Goal: Check status: Check status

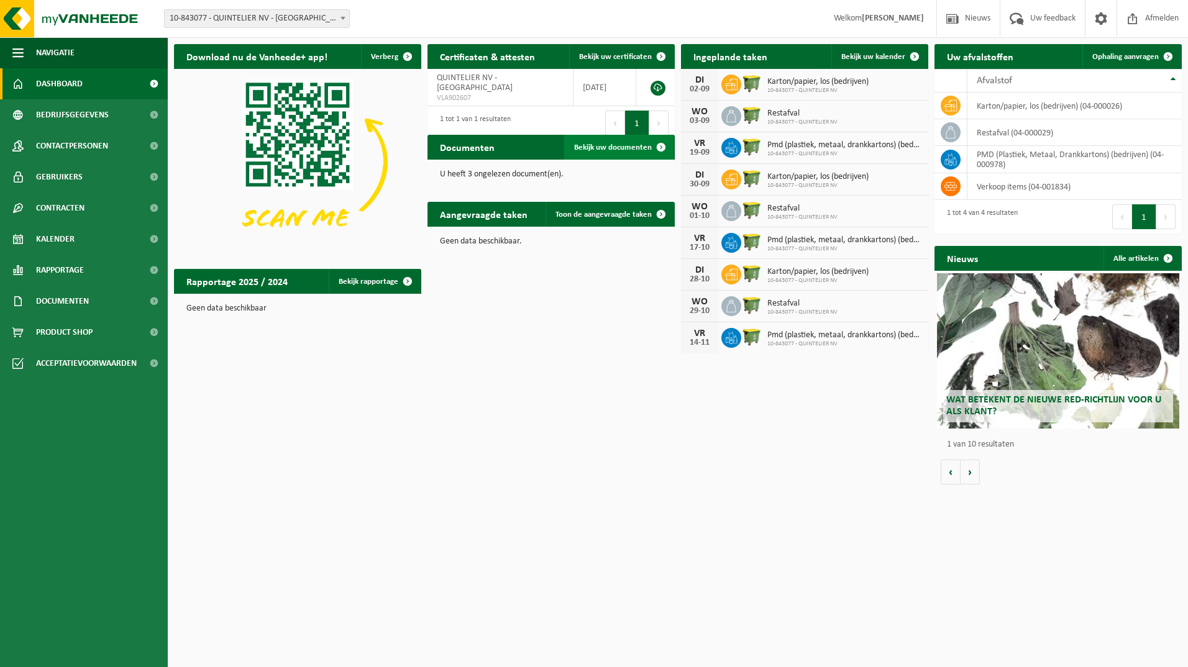
click at [621, 147] on span "Bekijk uw documenten" at bounding box center [613, 147] width 78 height 8
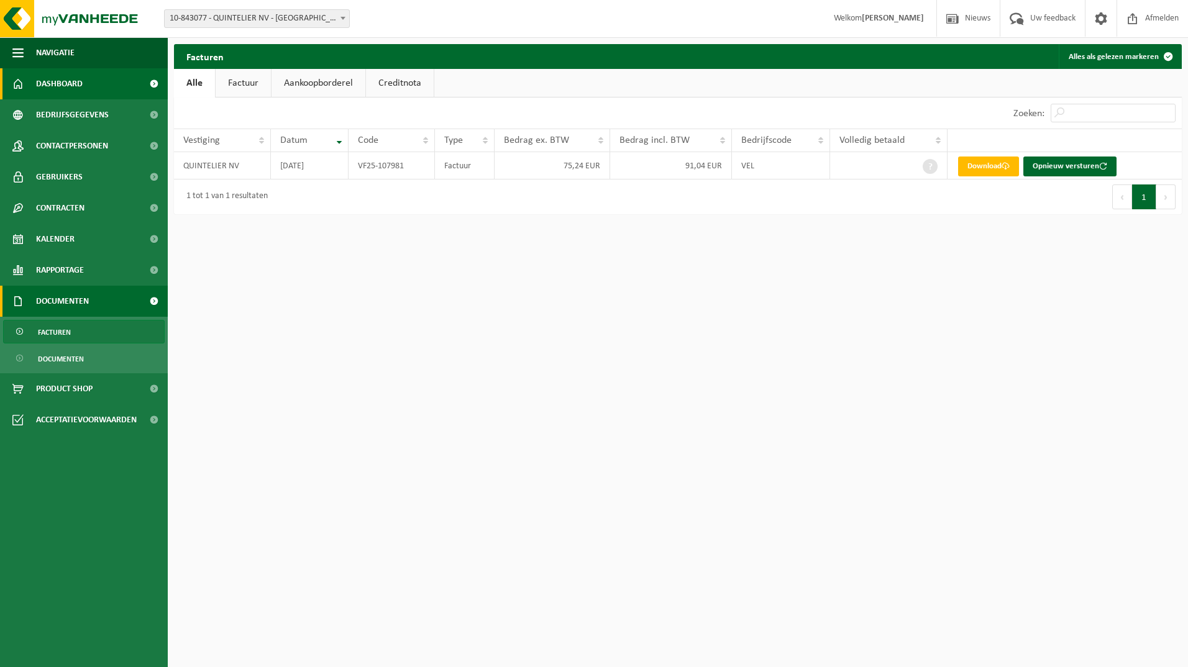
click at [57, 84] on span "Dashboard" at bounding box center [59, 83] width 47 height 31
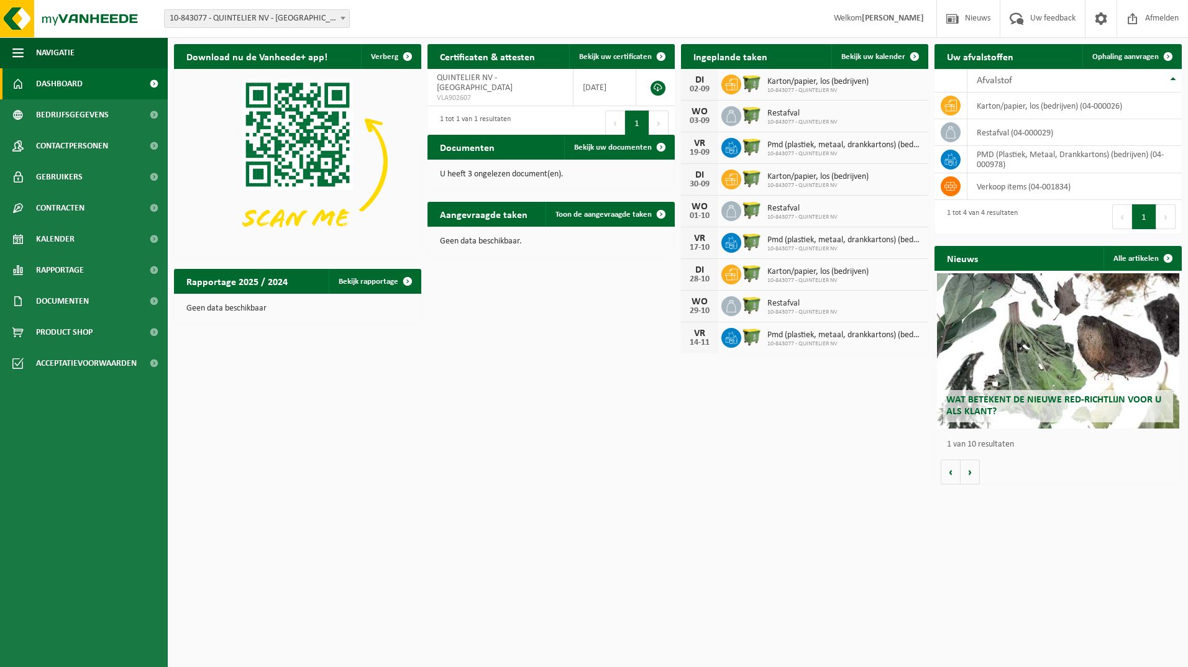
click at [764, 81] on div "Karton/papier, los (bedrijven) 10-843077 - QUINTELIER NV" at bounding box center [814, 84] width 107 height 19
click at [728, 81] on icon at bounding box center [731, 84] width 12 height 12
click at [704, 81] on div "DI" at bounding box center [699, 80] width 25 height 10
click at [866, 59] on span "Bekijk uw kalender" at bounding box center [873, 57] width 64 height 8
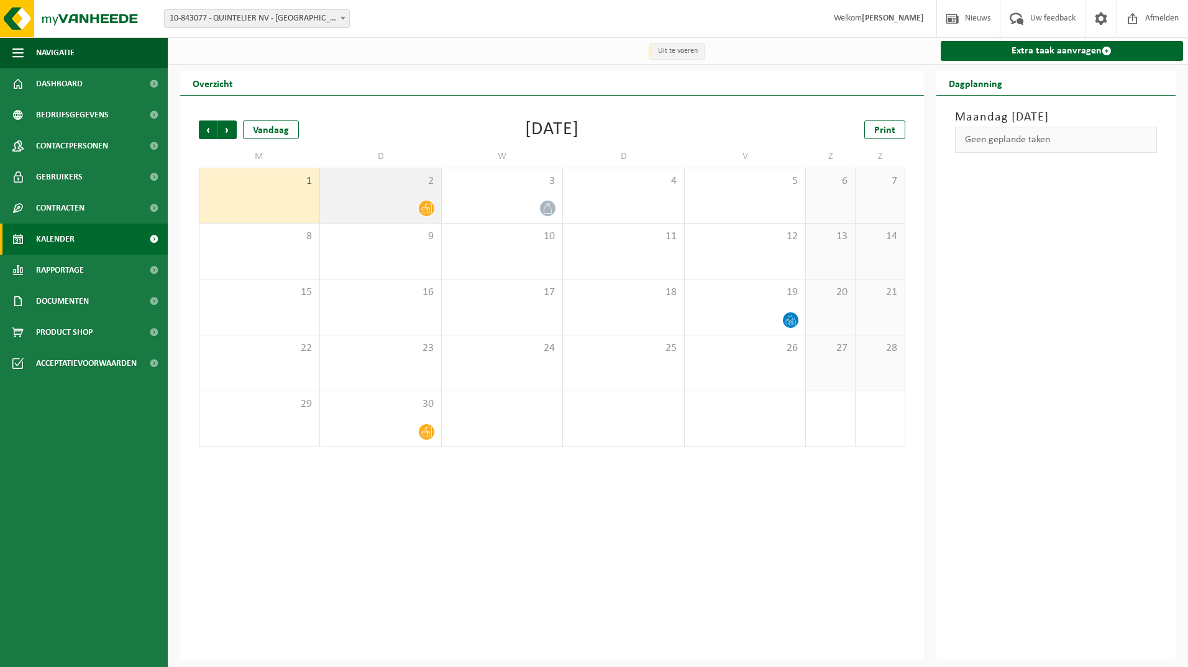
click at [424, 206] on icon at bounding box center [426, 208] width 11 height 11
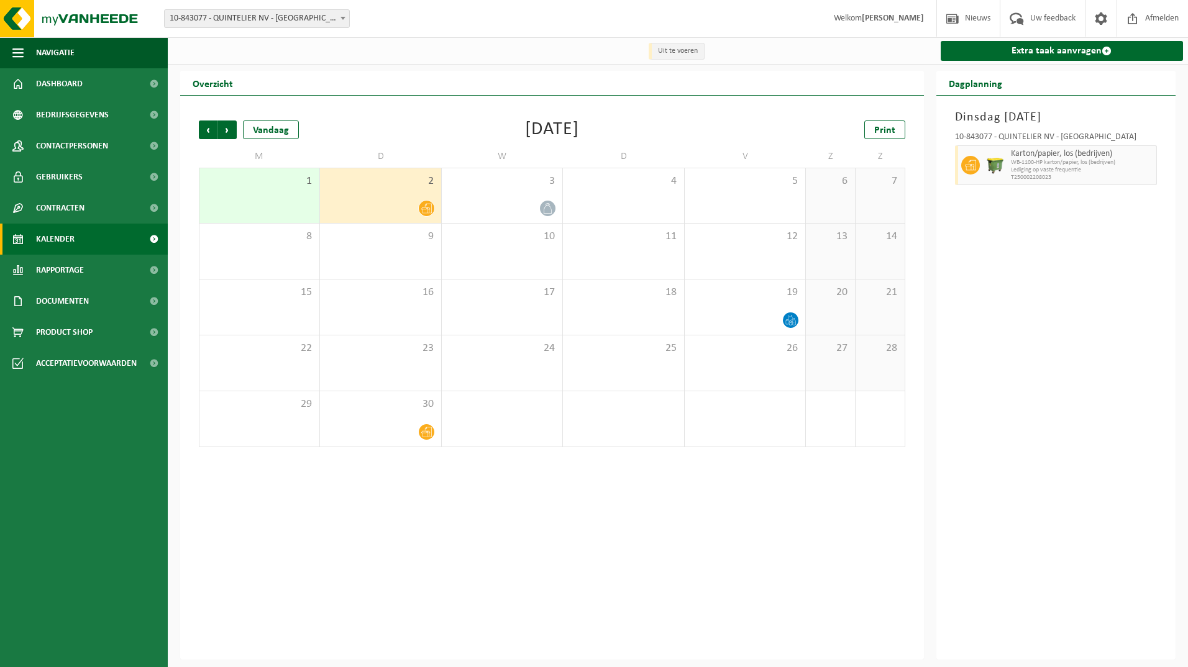
click at [1047, 162] on span "WB-1100-HP karton/papier, los (bedrijven)" at bounding box center [1082, 162] width 143 height 7
drag, startPoint x: 1047, startPoint y: 162, endPoint x: 418, endPoint y: 214, distance: 630.7
click at [418, 214] on div at bounding box center [380, 208] width 108 height 17
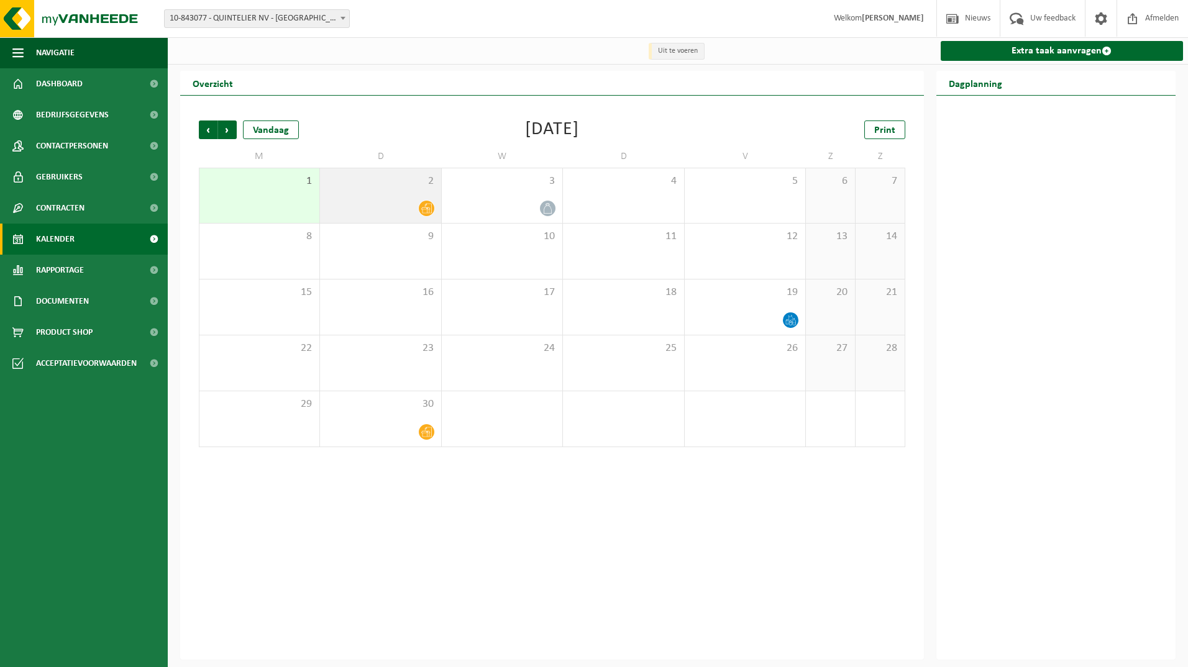
drag, startPoint x: 426, startPoint y: 209, endPoint x: 406, endPoint y: 204, distance: 21.1
click at [406, 204] on div at bounding box center [380, 208] width 108 height 17
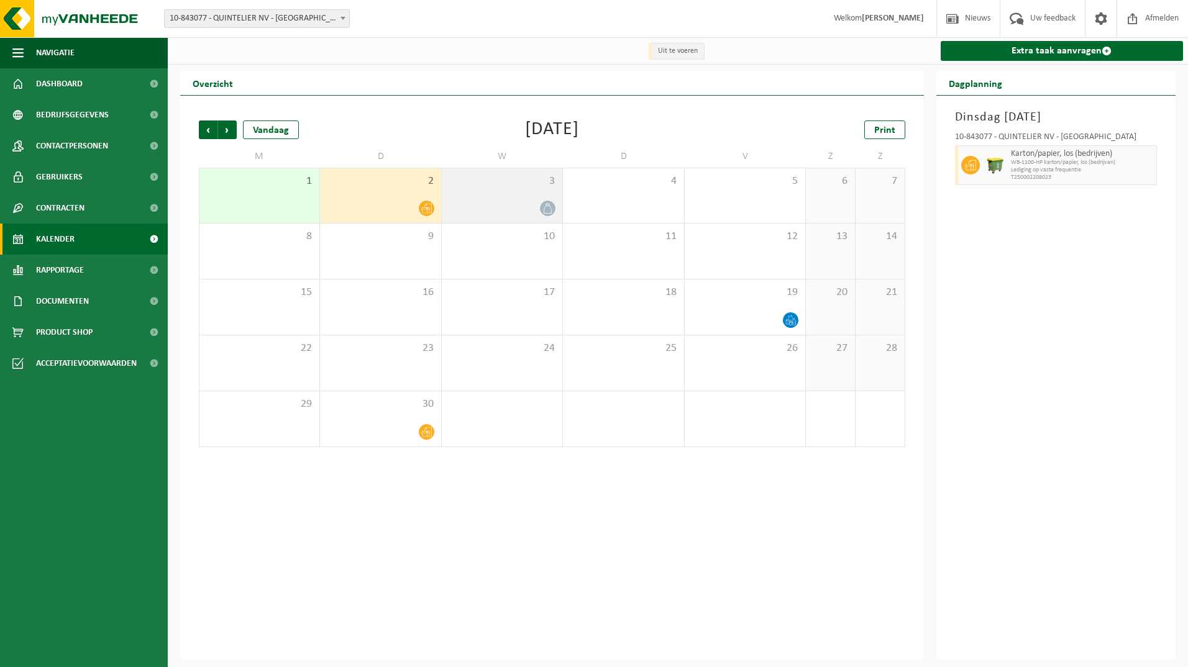
click at [545, 204] on icon at bounding box center [547, 208] width 11 height 11
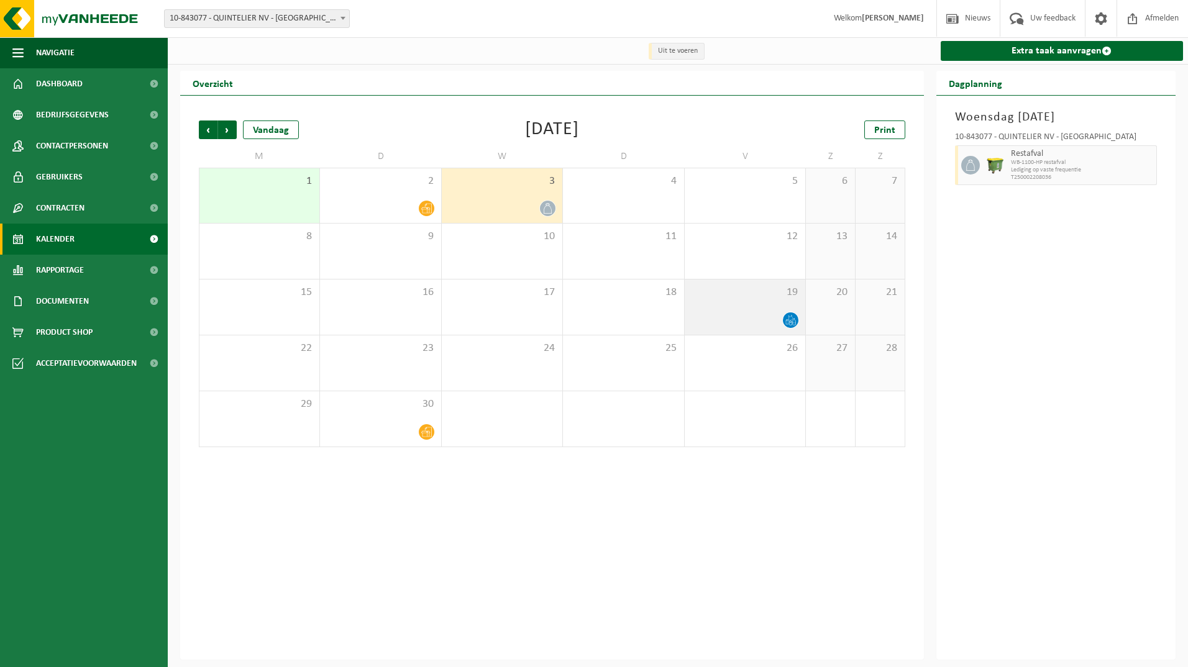
click at [792, 324] on icon at bounding box center [790, 320] width 11 height 11
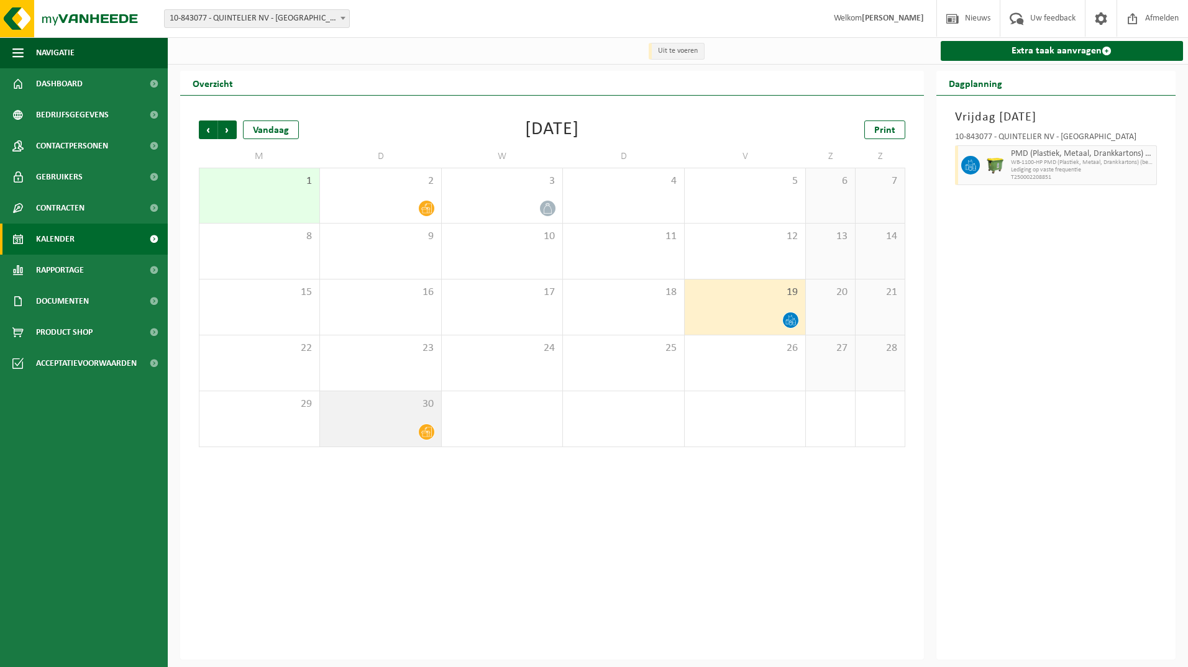
click at [429, 435] on icon at bounding box center [426, 432] width 11 height 10
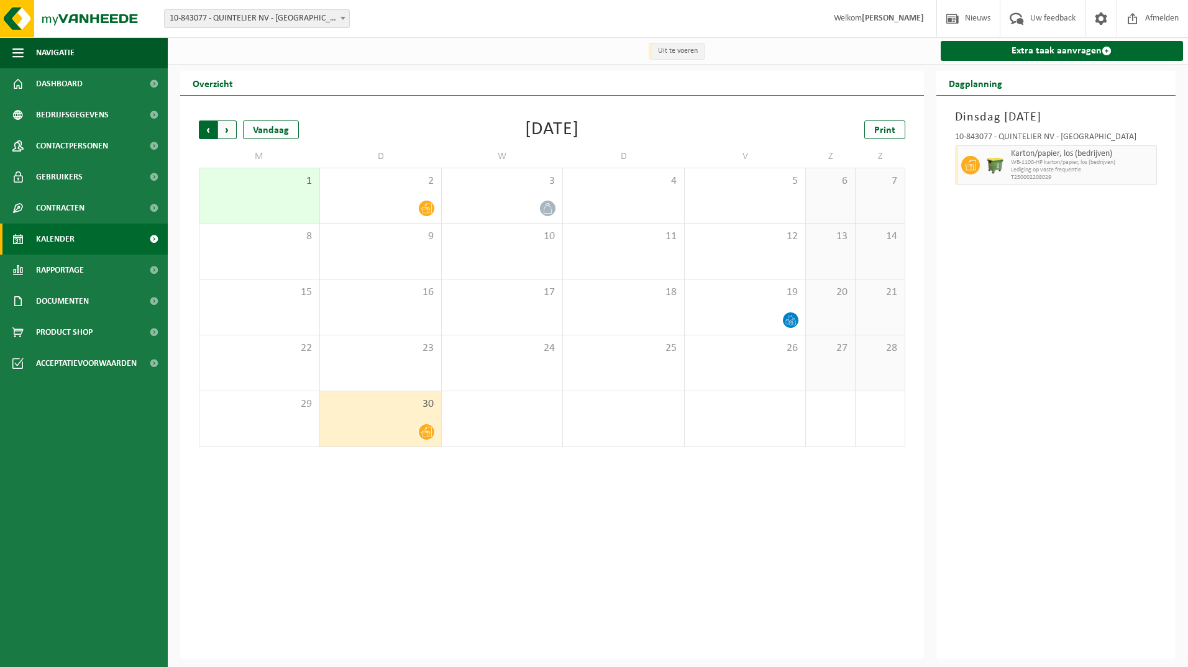
click at [230, 132] on span "Volgende" at bounding box center [227, 129] width 19 height 19
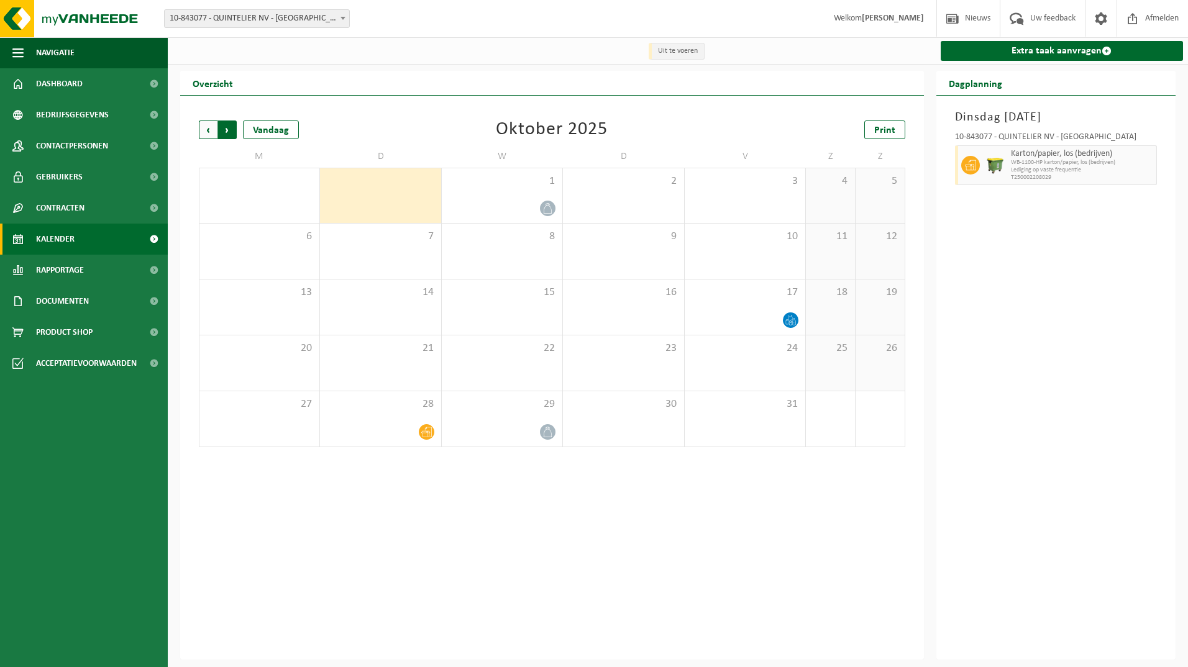
click at [209, 133] on span "Vorige" at bounding box center [208, 129] width 19 height 19
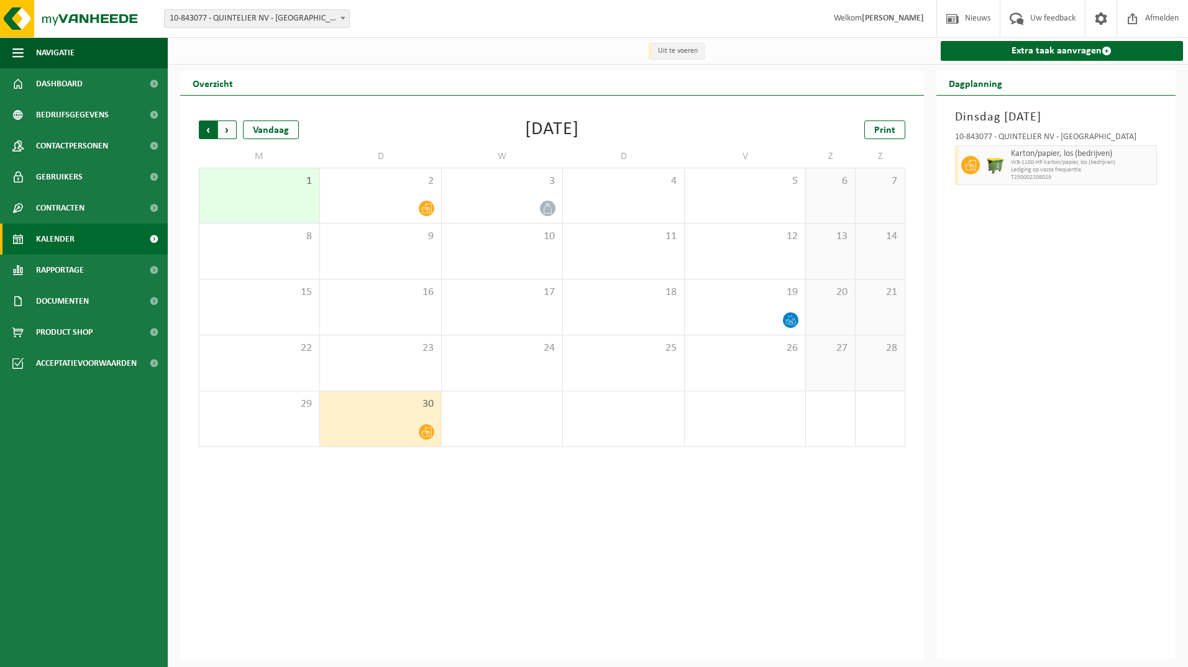
click at [232, 130] on span "Volgende" at bounding box center [227, 129] width 19 height 19
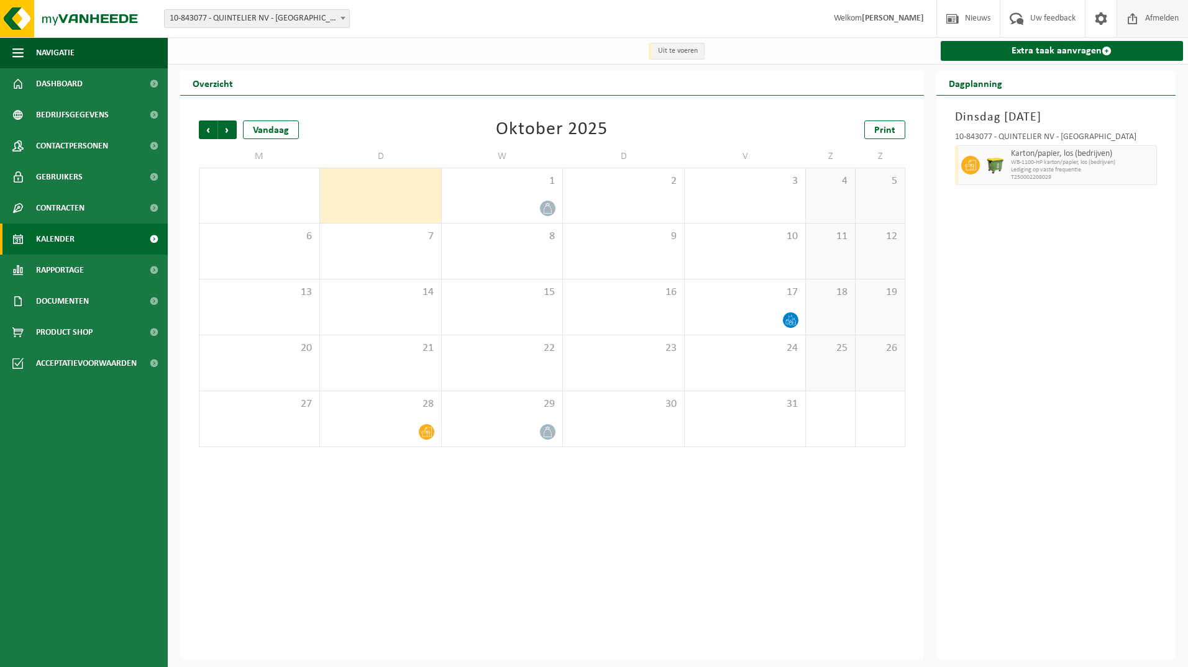
click at [1148, 18] on span "Afmelden" at bounding box center [1162, 18] width 40 height 37
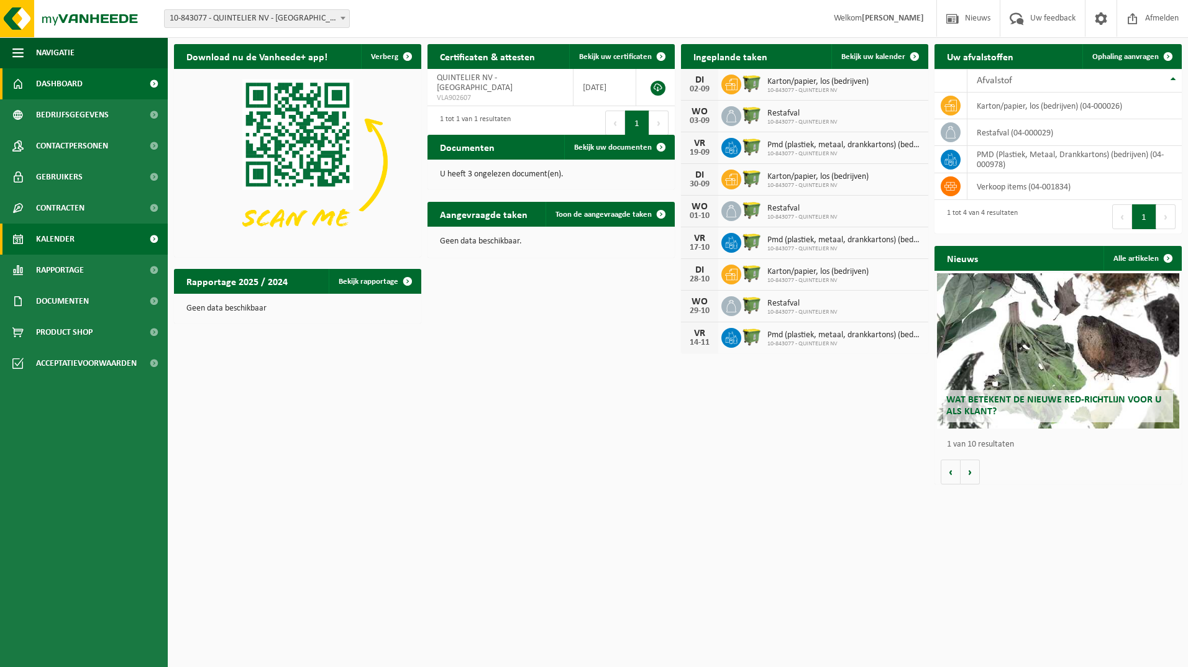
click at [57, 240] on span "Kalender" at bounding box center [55, 239] width 39 height 31
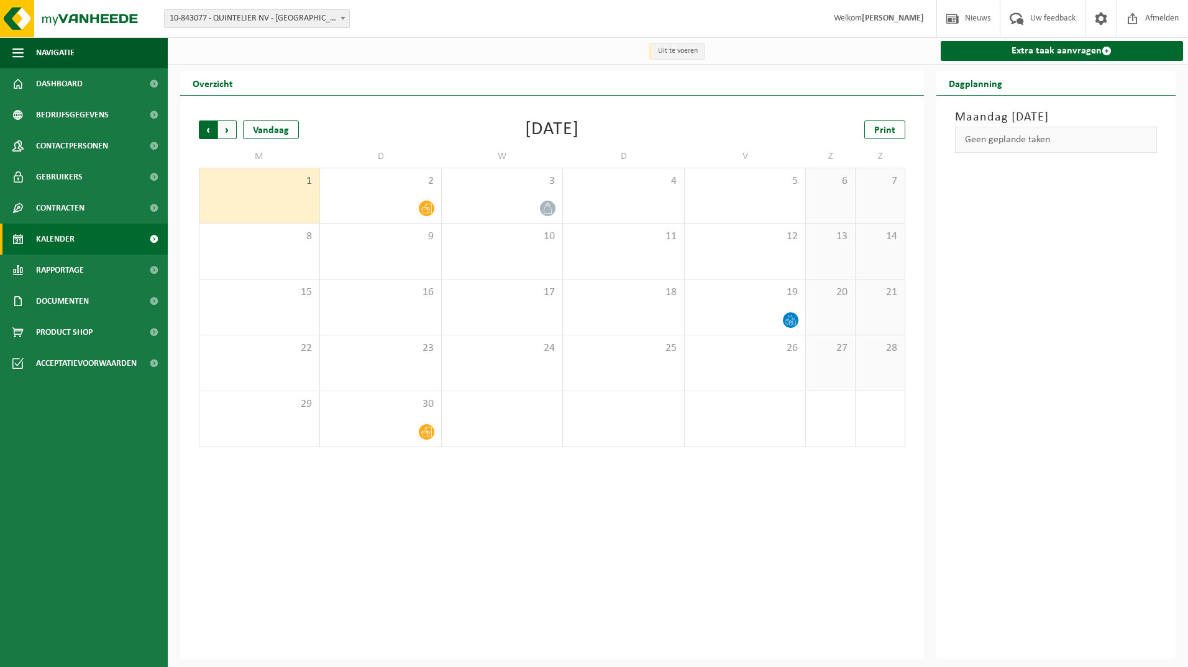
click at [227, 131] on span "Volgende" at bounding box center [227, 129] width 19 height 19
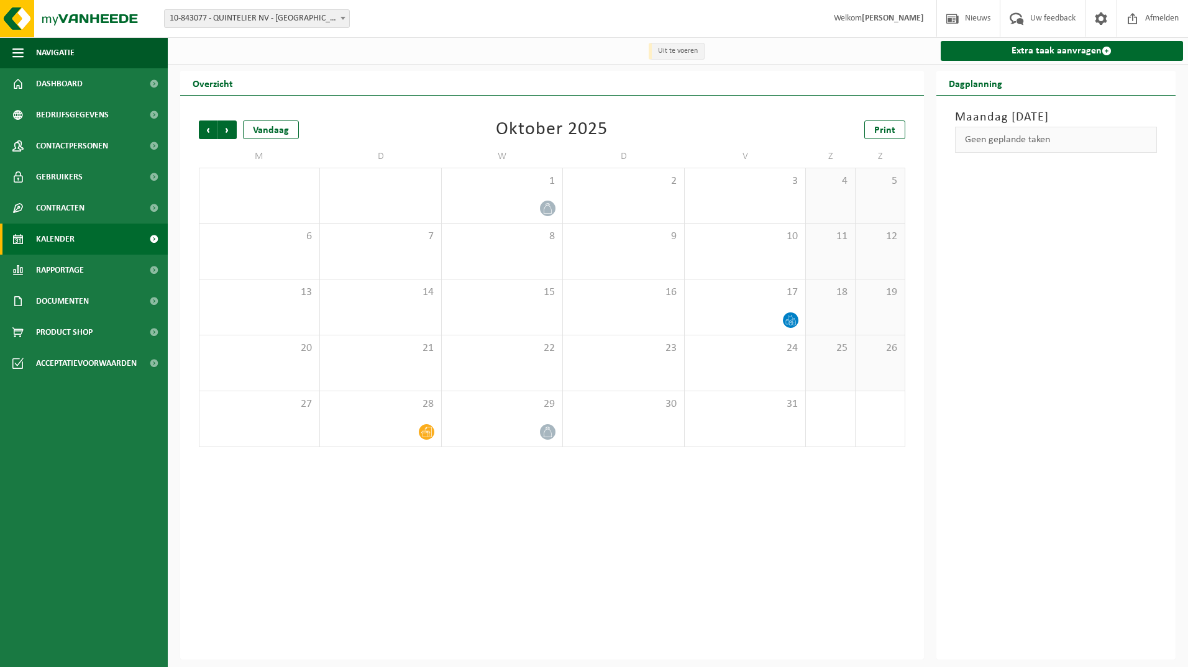
click at [227, 131] on span "Volgende" at bounding box center [227, 129] width 19 height 19
click at [207, 130] on span "Vorige" at bounding box center [208, 129] width 19 height 19
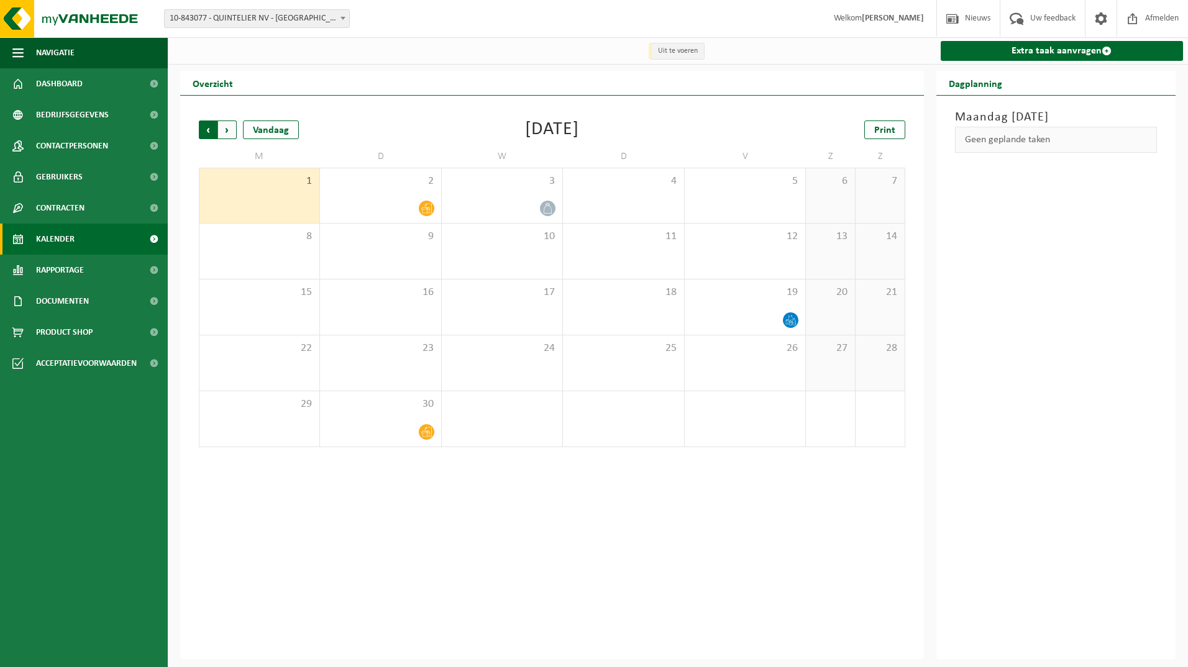
click at [225, 130] on span "Volgende" at bounding box center [227, 129] width 19 height 19
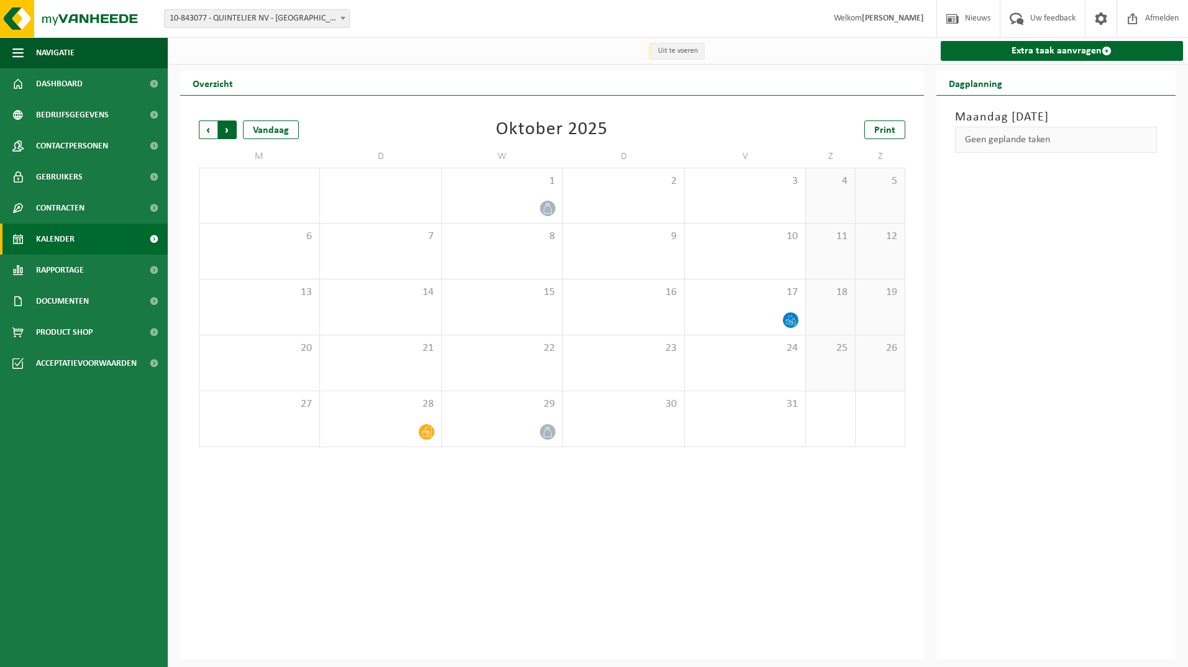
click at [212, 130] on span "Vorige" at bounding box center [208, 129] width 19 height 19
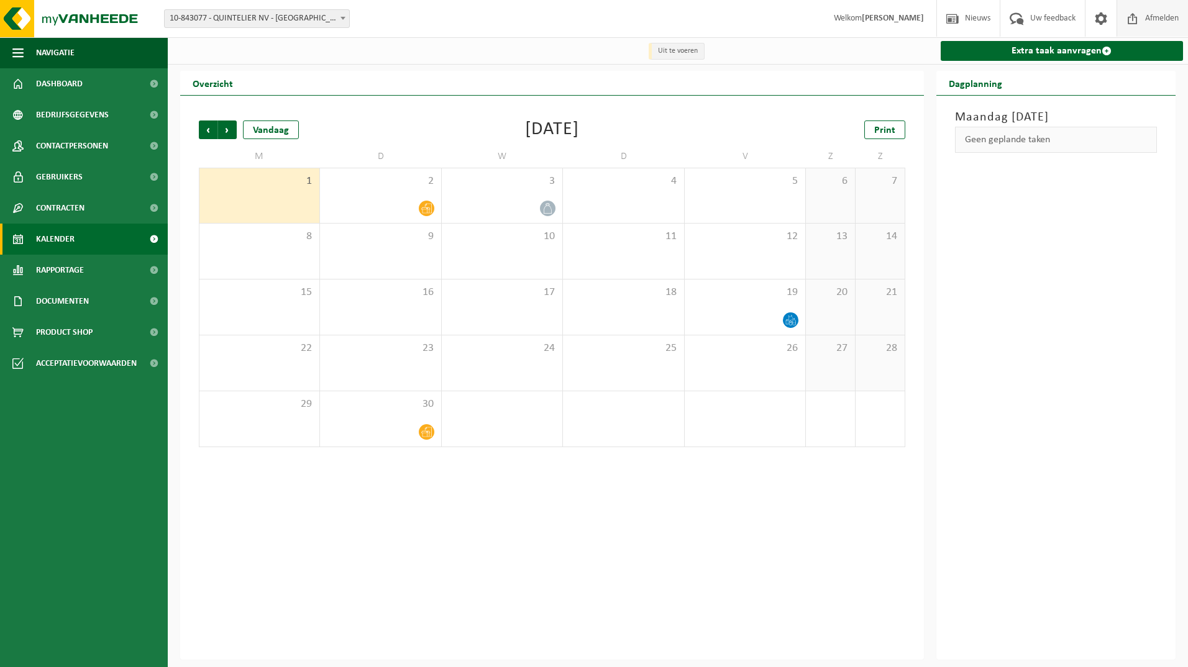
click at [1160, 19] on span "Afmelden" at bounding box center [1162, 18] width 40 height 37
